Goal: Obtain resource: Download file/media

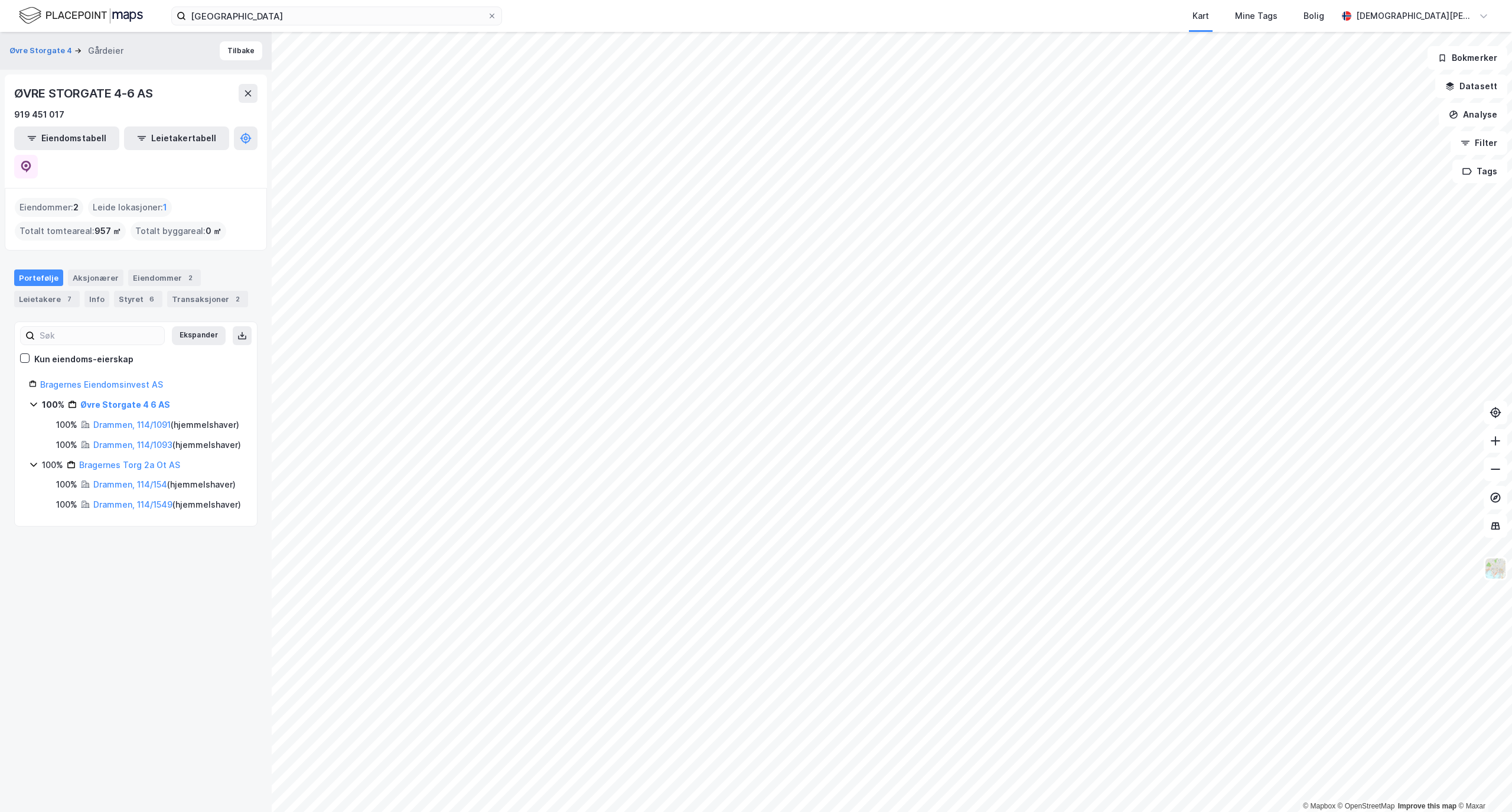
click at [237, 5] on div "øvre storgata Kart Mine Tags Bolig [PERSON_NAME]" at bounding box center [756, 16] width 1512 height 32
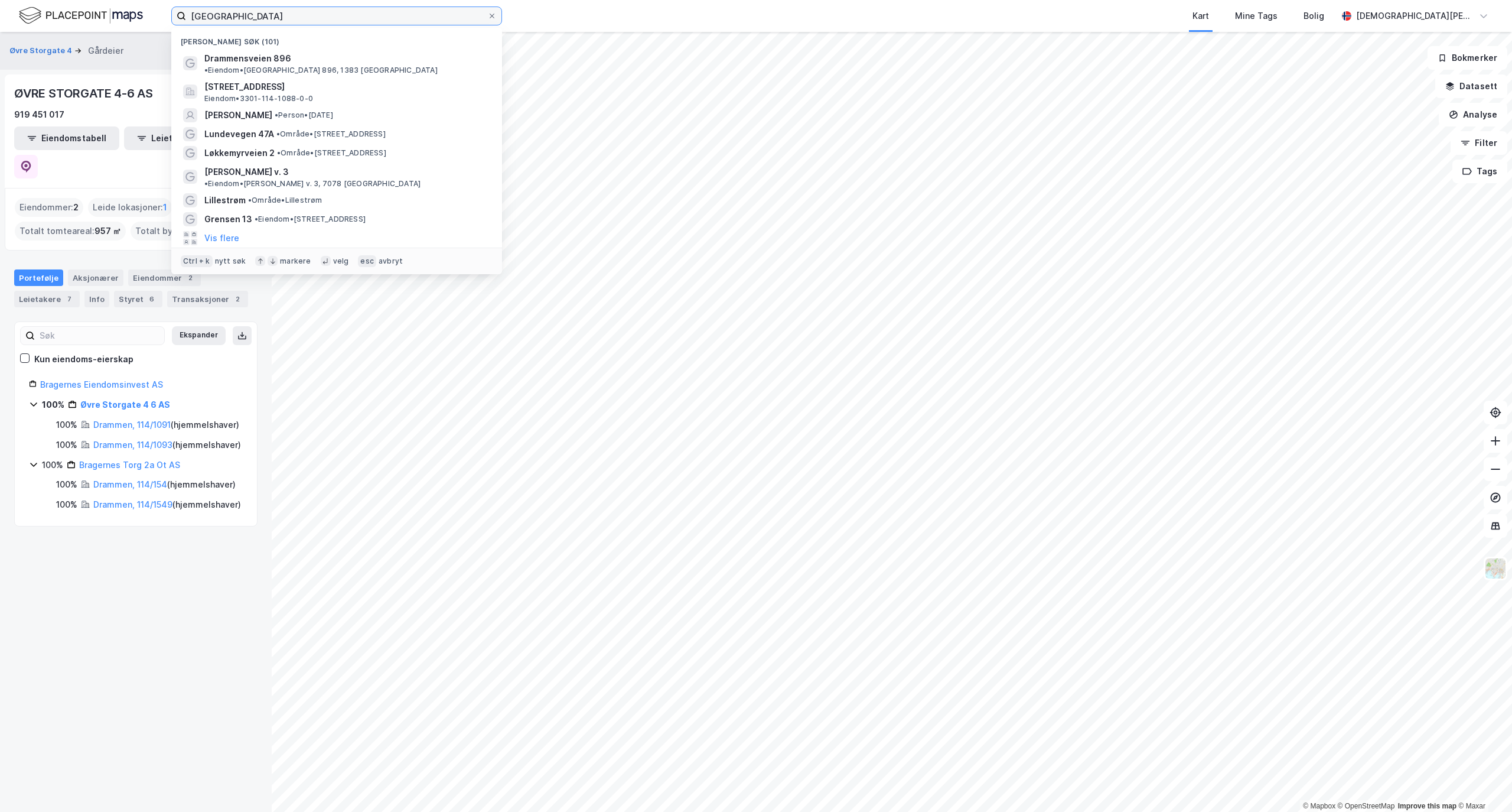
click at [230, 12] on input "[GEOGRAPHIC_DATA]" at bounding box center [336, 16] width 301 height 18
paste input "Revet 1"
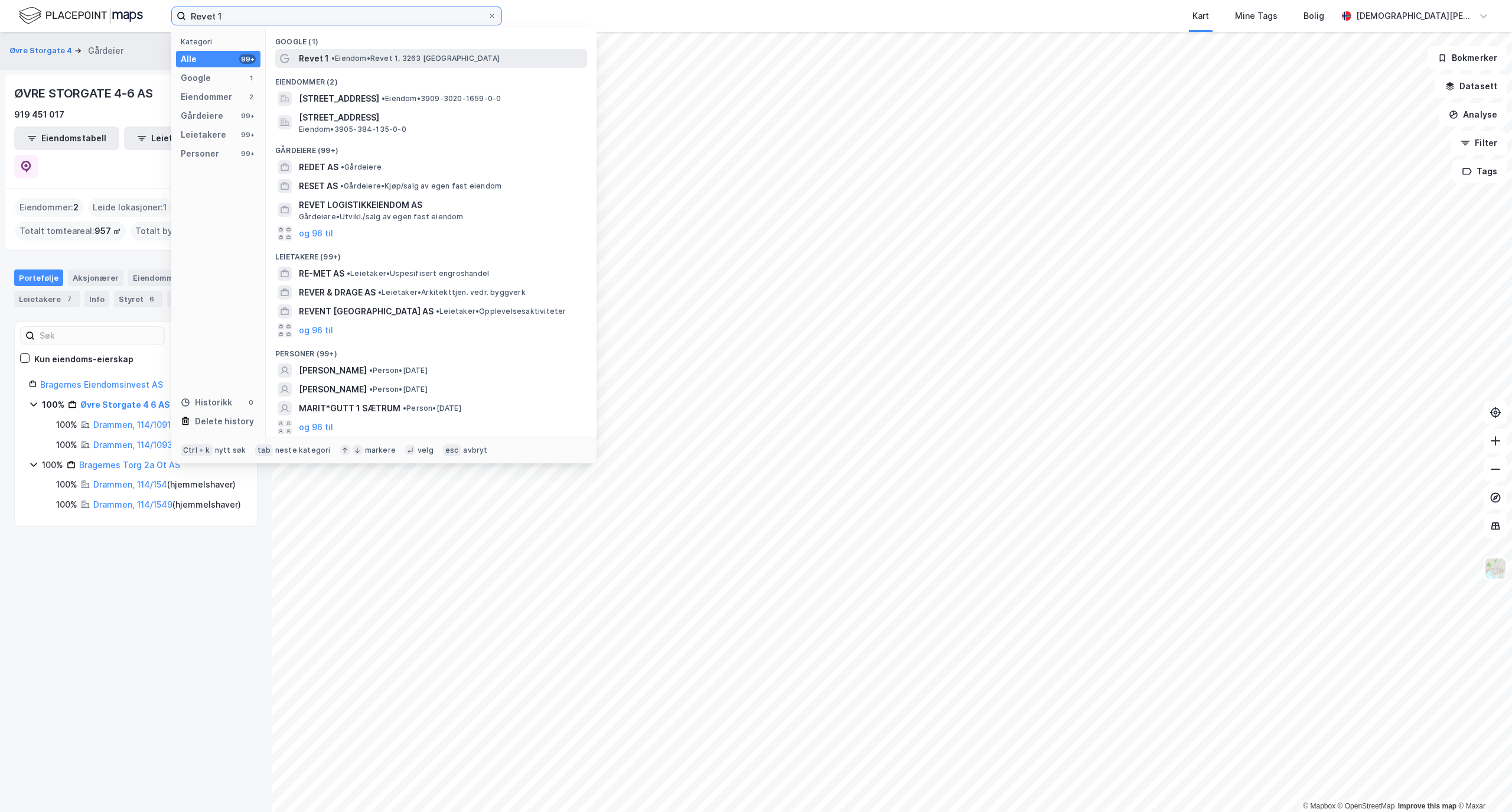
type input "Revet 1"
click at [340, 60] on span "• Eiendom • [STREET_ADDRESS]" at bounding box center [415, 59] width 168 height 10
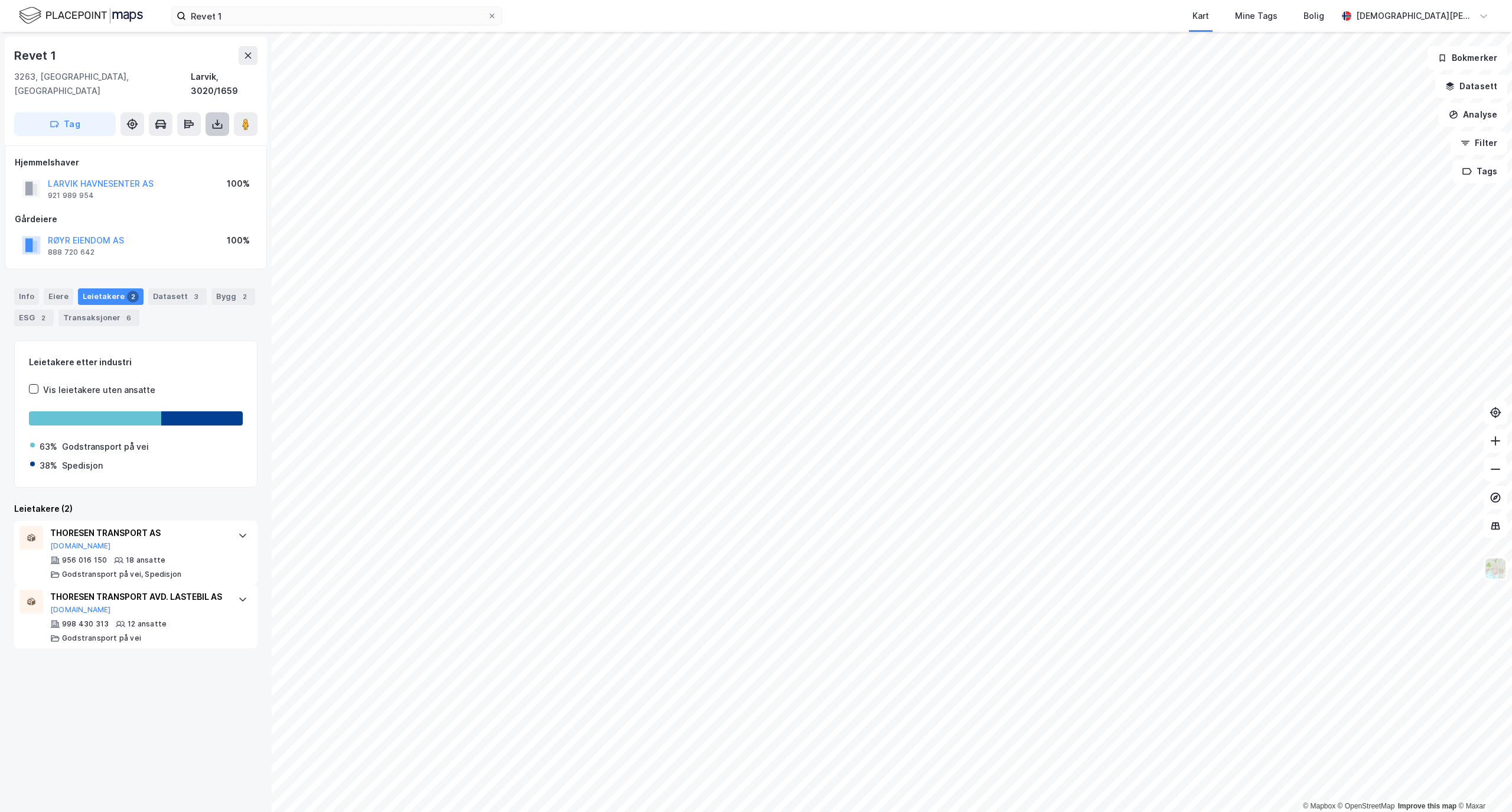
click at [209, 112] on button at bounding box center [217, 124] width 24 height 24
click at [183, 143] on div "Last ned grunnbok" at bounding box center [159, 148] width 69 height 10
